Goal: Task Accomplishment & Management: Manage account settings

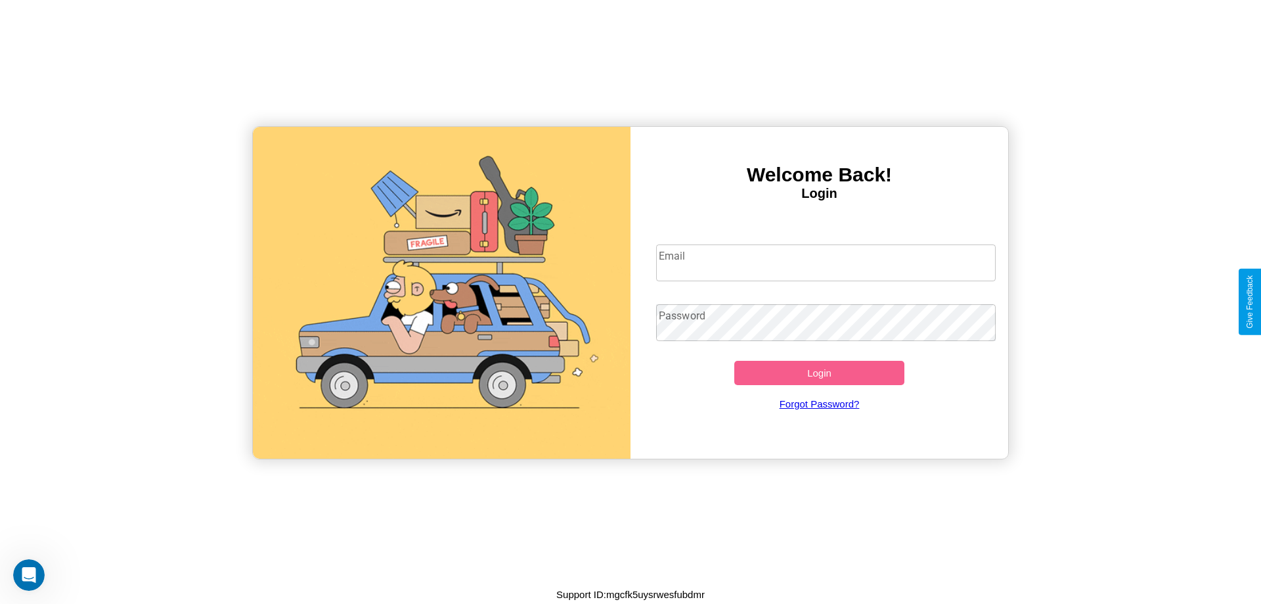
click at [826, 262] on input "Email" at bounding box center [826, 262] width 340 height 37
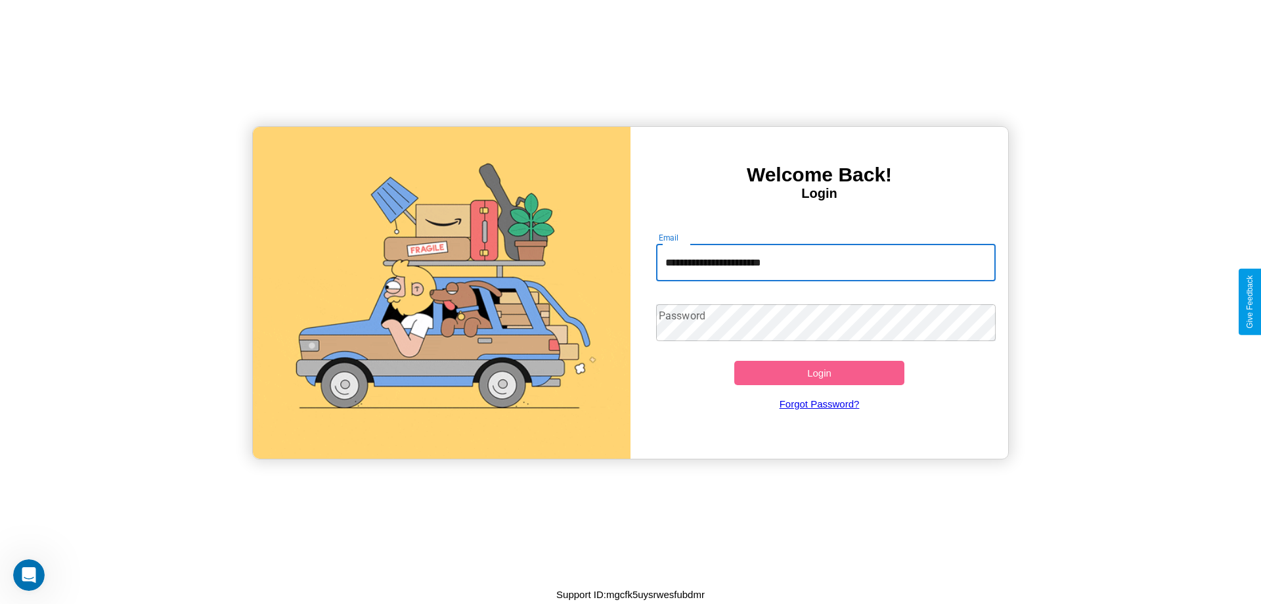
type input "**********"
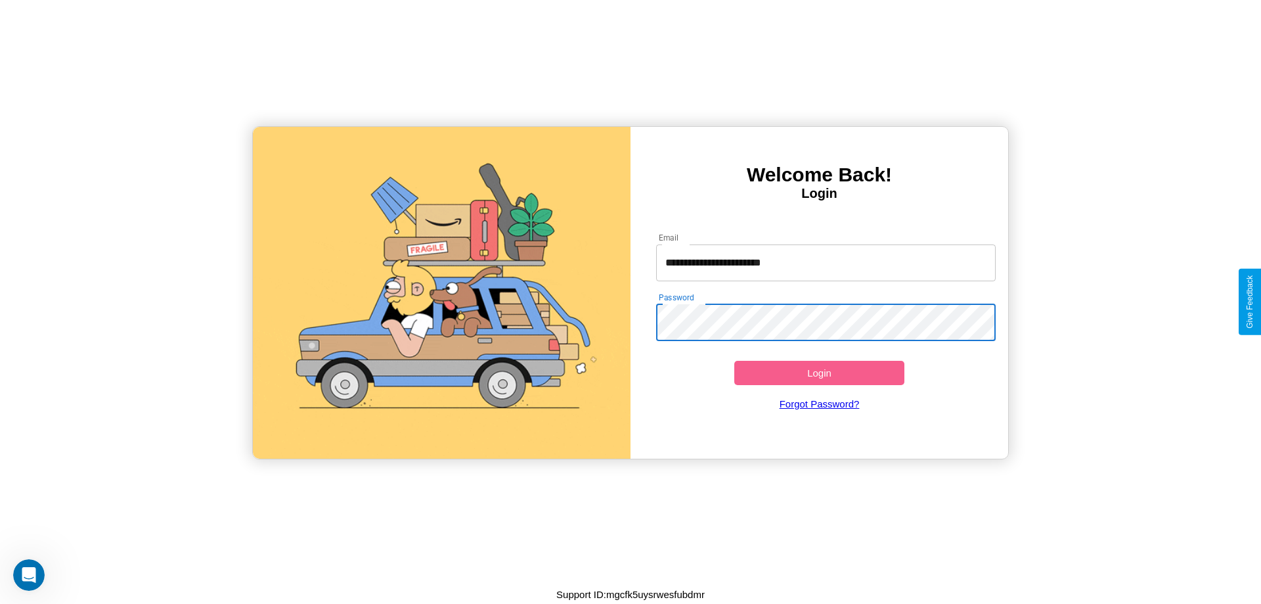
click at [819, 372] on button "Login" at bounding box center [819, 373] width 170 height 24
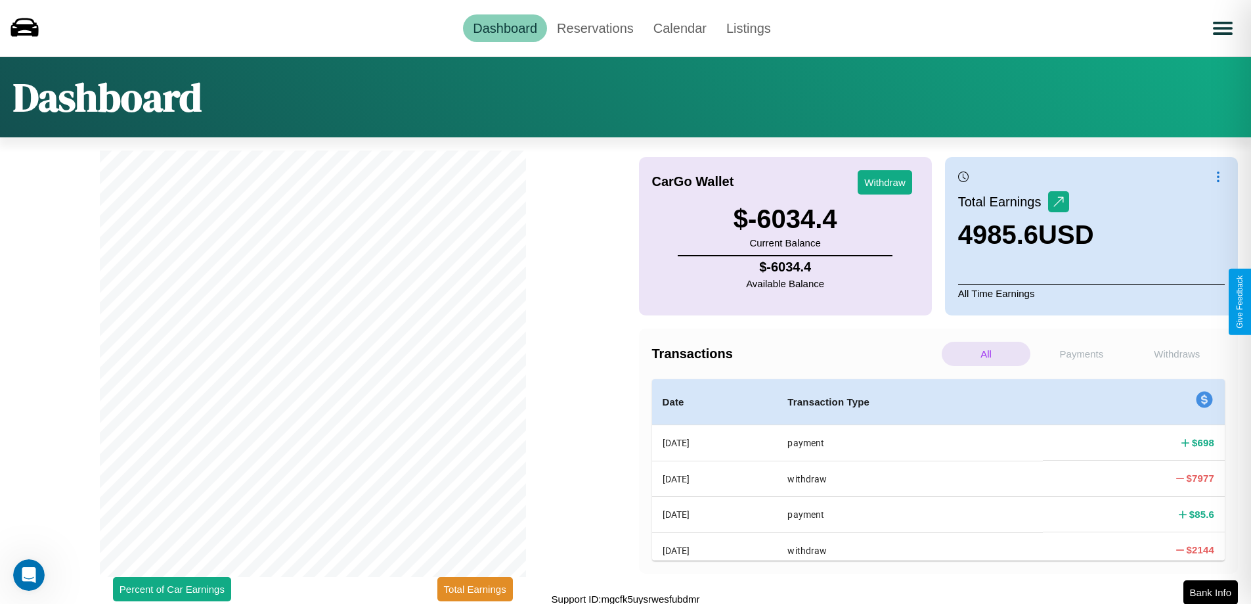
scroll to position [4, 0]
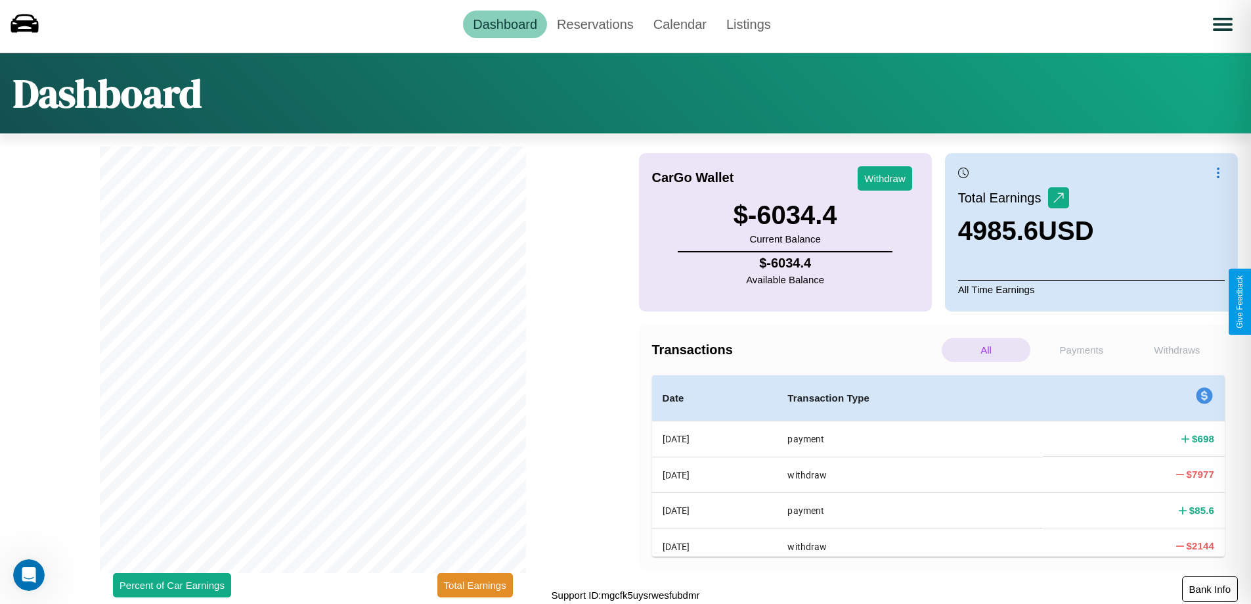
click at [1210, 589] on button "Bank Info" at bounding box center [1210, 589] width 56 height 26
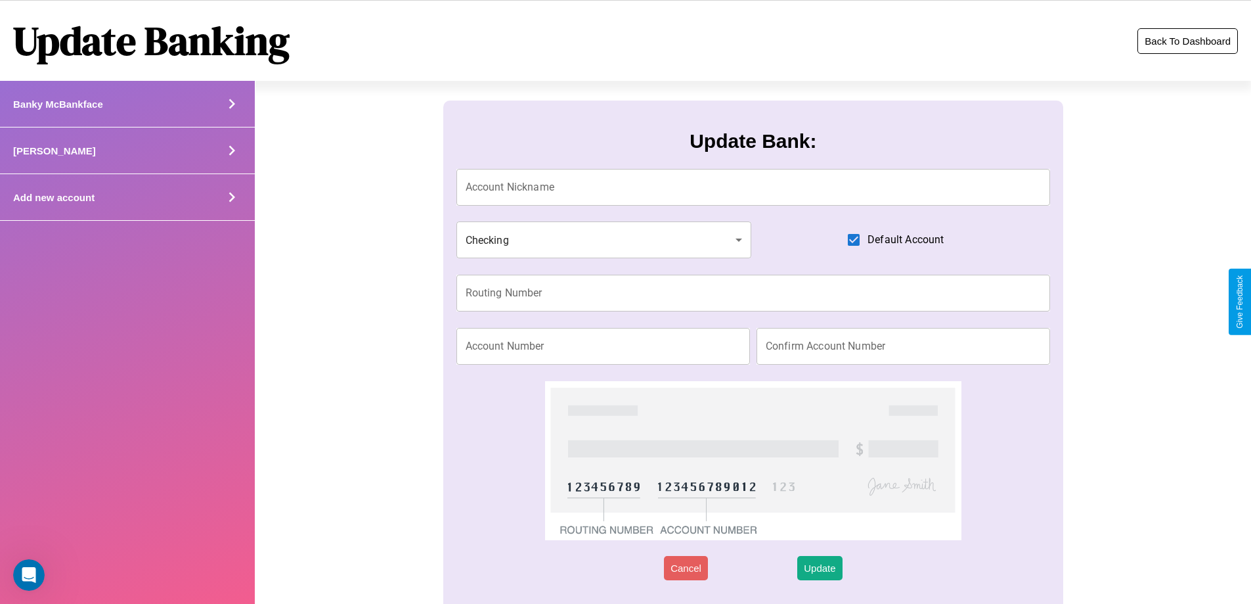
click at [1188, 41] on button "Back To Dashboard" at bounding box center [1188, 41] width 101 height 26
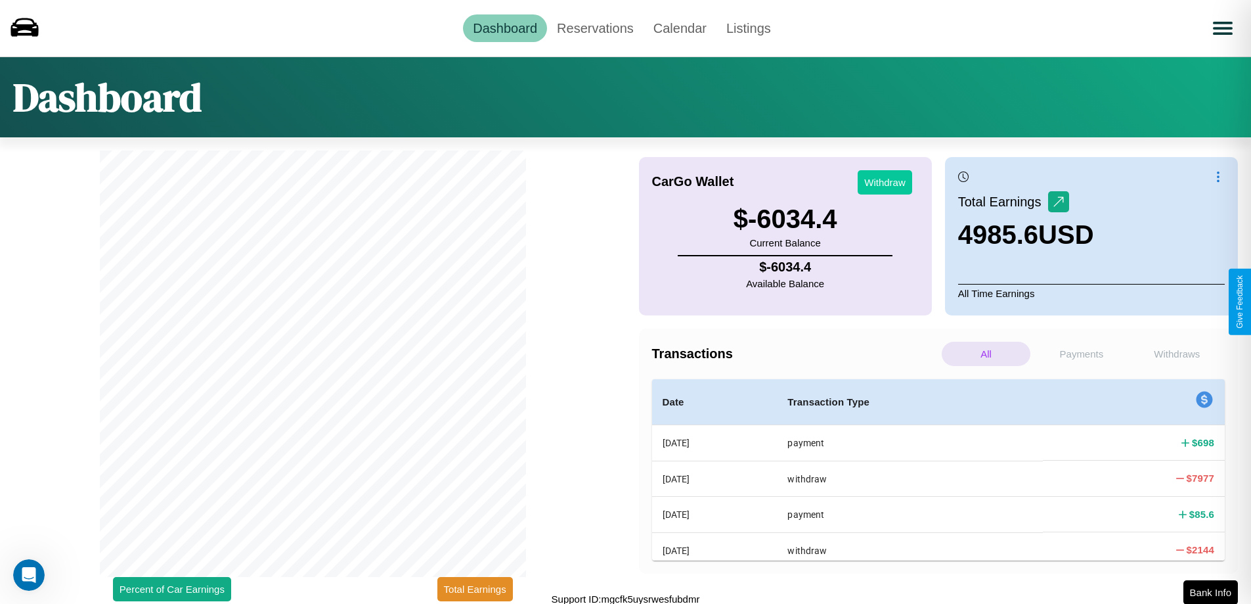
click at [885, 182] on button "Withdraw" at bounding box center [885, 182] width 55 height 24
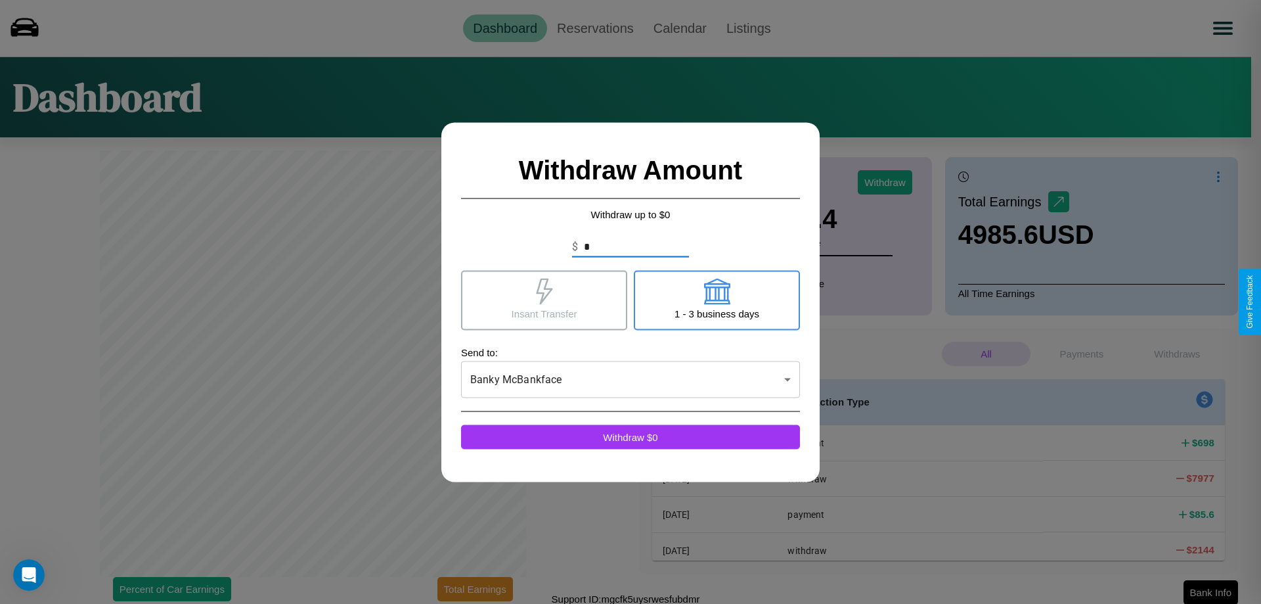
click at [544, 300] on icon at bounding box center [544, 291] width 16 height 26
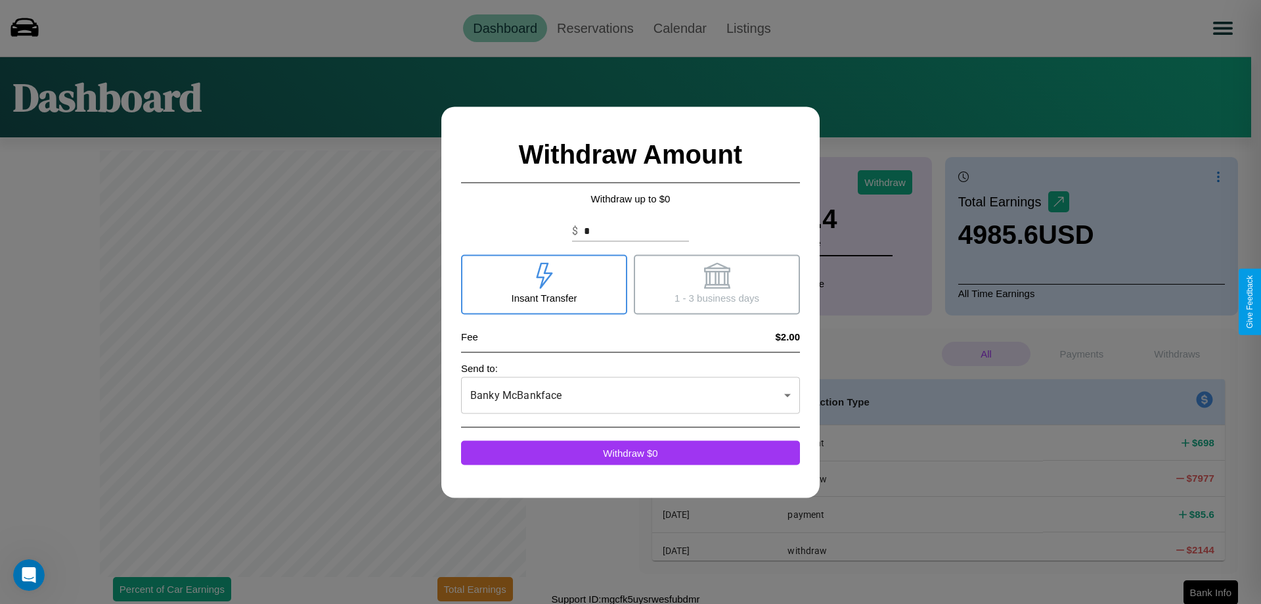
click at [717, 284] on icon at bounding box center [717, 275] width 26 height 26
